Goal: Transaction & Acquisition: Purchase product/service

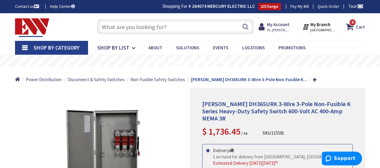
click at [197, 26] on input "text" at bounding box center [175, 26] width 157 height 15
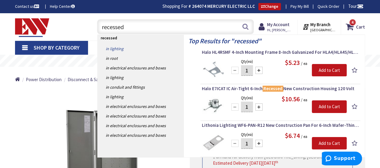
type input "recessed"
click at [123, 48] on link "in Lighting" at bounding box center [141, 49] width 86 height 10
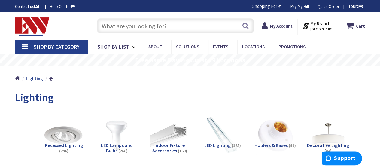
click at [73, 132] on img at bounding box center [64, 135] width 43 height 43
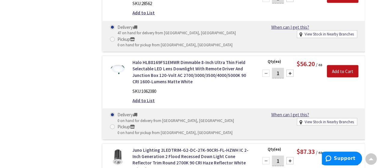
scroll to position [5172, 0]
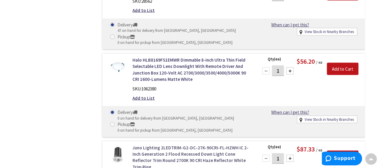
click at [221, 145] on link "Juno Lighting 2LEDTRIM-G2-DC-27K-90CRI-FL-HZWH IC 2-Inch Generation 2 Flood Rec…" at bounding box center [192, 158] width 118 height 26
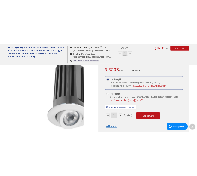
scroll to position [88, 0]
